Goal: Task Accomplishment & Management: Complete application form

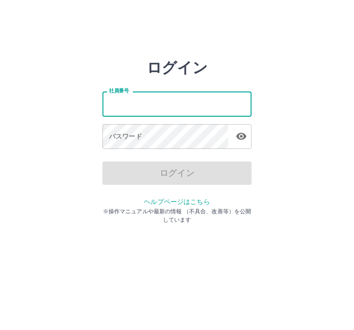
type input "*******"
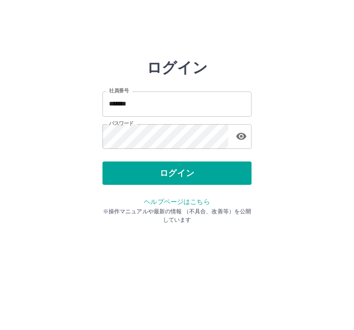
click at [228, 172] on button "ログイン" at bounding box center [177, 172] width 149 height 23
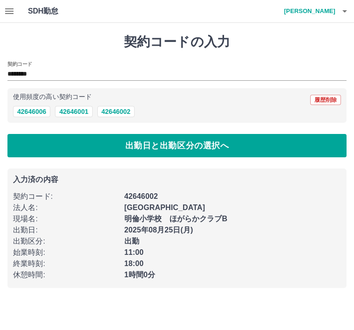
click at [223, 145] on button "出勤日と出勤区分の選択へ" at bounding box center [176, 145] width 339 height 23
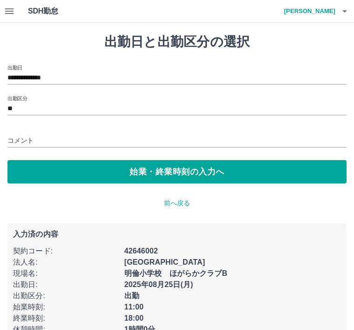
click at [215, 170] on button "始業・終業時刻の入力へ" at bounding box center [176, 171] width 339 height 23
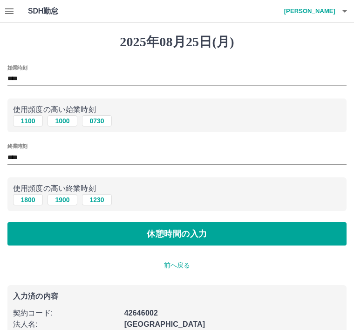
click at [198, 231] on button "休憩時間の入力" at bounding box center [176, 233] width 339 height 23
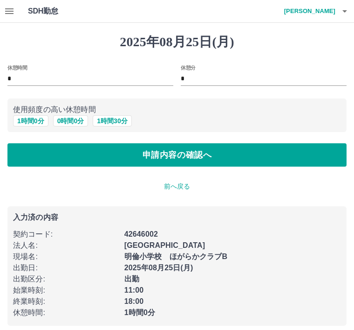
click at [36, 116] on button "1 時間 0 分" at bounding box center [30, 120] width 35 height 11
click at [220, 151] on button "申請内容の確認へ" at bounding box center [176, 154] width 339 height 23
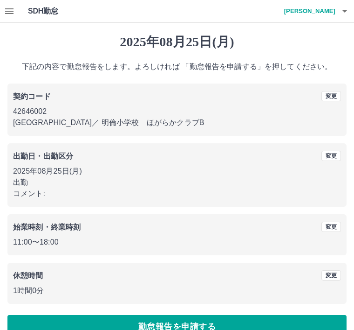
scroll to position [19, 0]
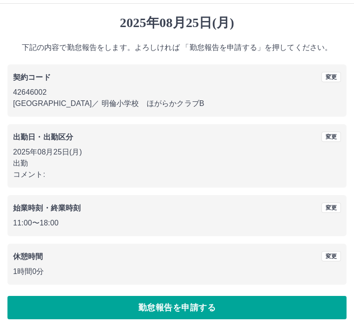
click at [200, 303] on button "勤怠報告を申請する" at bounding box center [176, 307] width 339 height 23
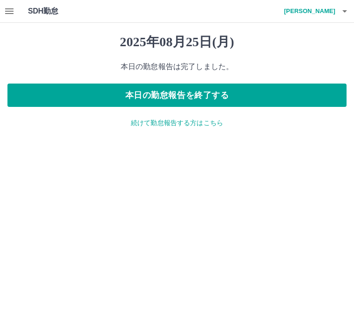
click at [273, 91] on button "本日の勤怠報告を終了する" at bounding box center [176, 94] width 339 height 23
